Goal: Use online tool/utility: Utilize a website feature to perform a specific function

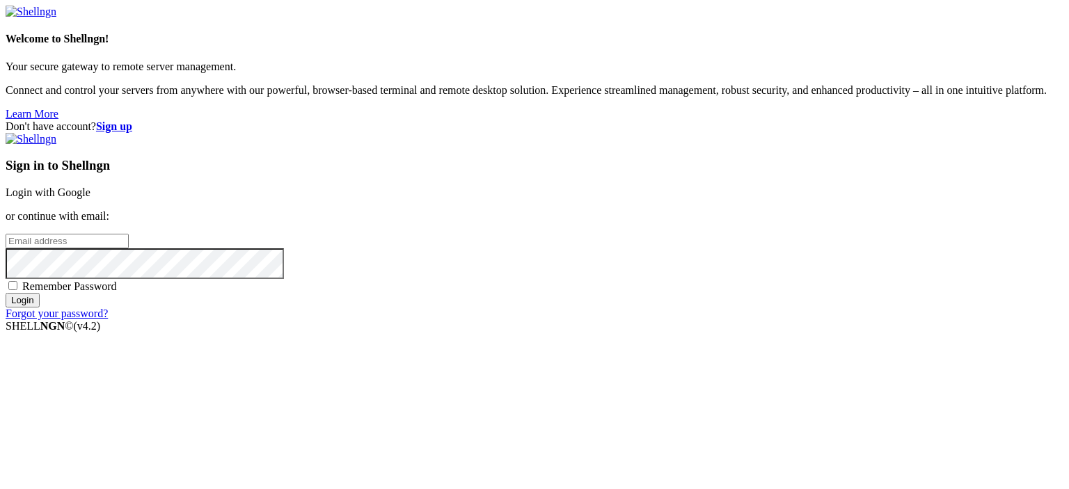
click at [90, 187] on link "Login with Google" at bounding box center [48, 193] width 85 height 12
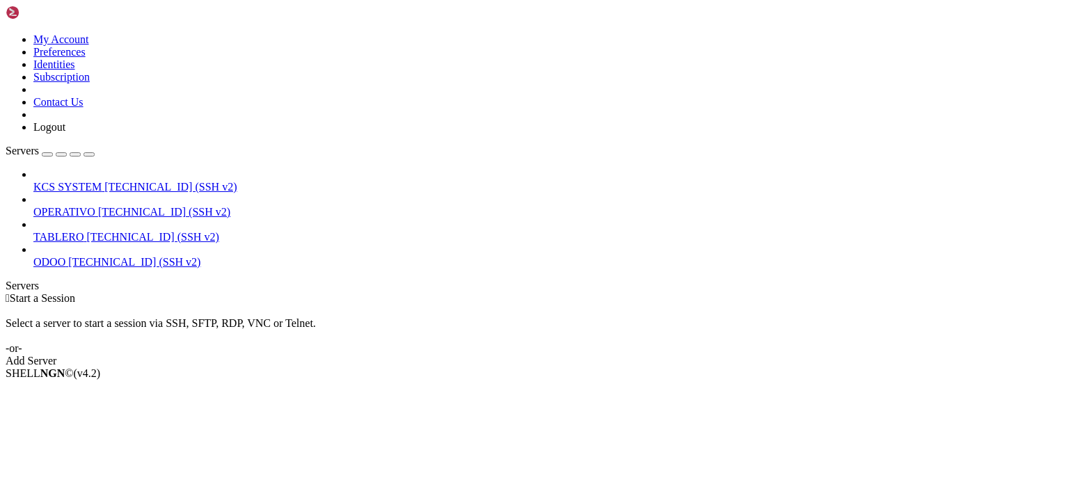
click at [85, 206] on link "OPERATIVO [TECHNICAL_ID] (SSH v2)" at bounding box center [548, 212] width 1030 height 13
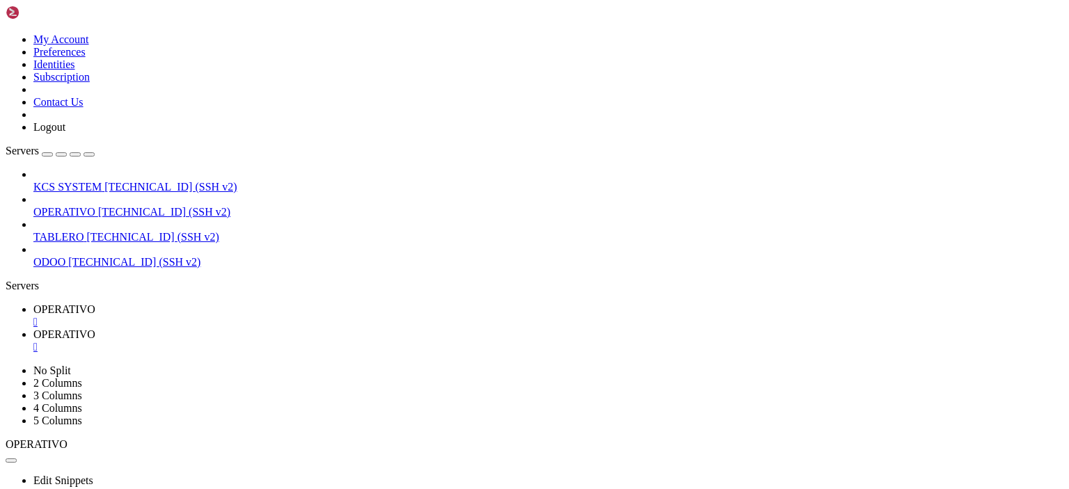
type input "/home/ubuntu"
drag, startPoint x: 242, startPoint y: 21, endPoint x: 259, endPoint y: 19, distance: 16.8
click at [259, 303] on link "OPERATIVO " at bounding box center [548, 315] width 1030 height 25
click at [264, 316] on div "" at bounding box center [548, 322] width 1030 height 13
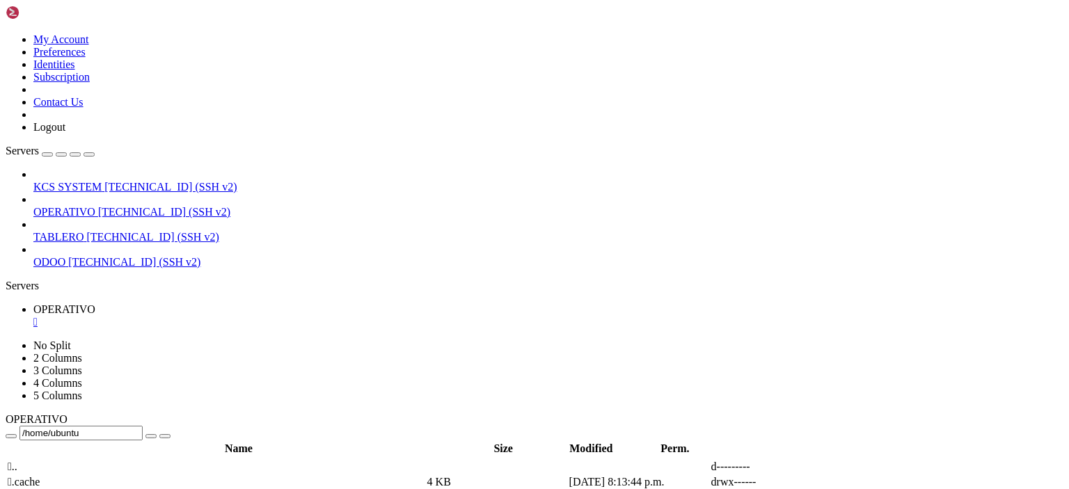
click at [264, 316] on div "" at bounding box center [548, 322] width 1030 height 13
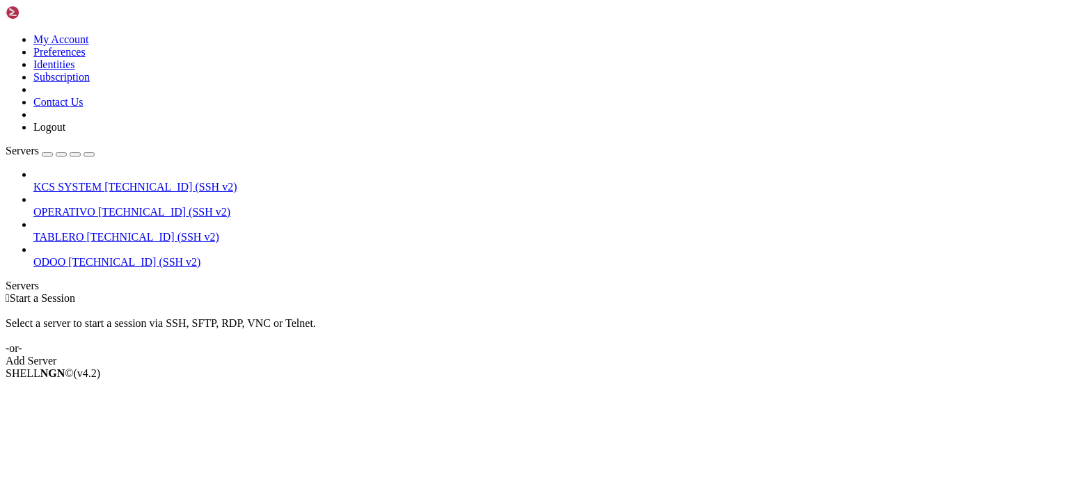
click at [104, 206] on span "[TECHNICAL_ID] (SSH v2)" at bounding box center [164, 212] width 132 height 12
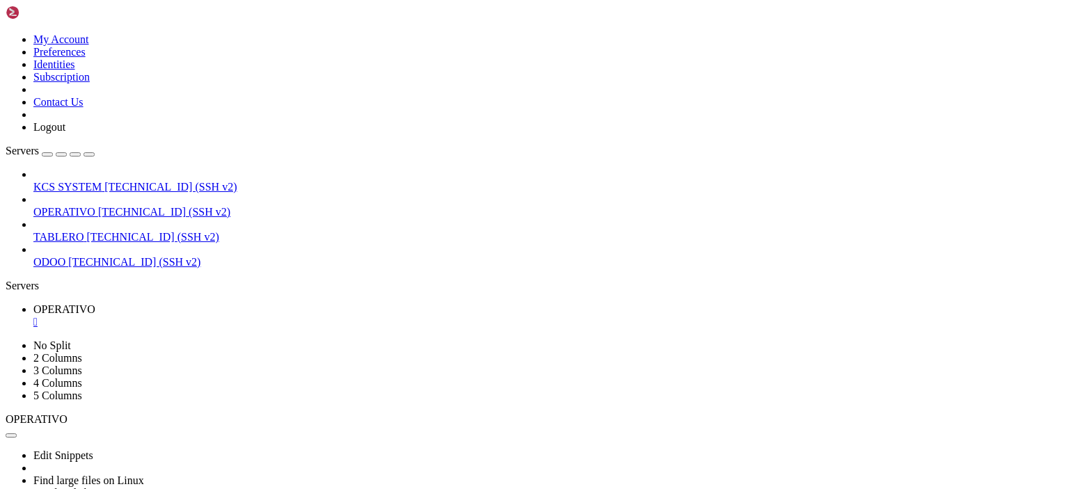
scroll to position [452, 0]
click at [262, 316] on div "" at bounding box center [548, 322] width 1030 height 13
